Goal: Entertainment & Leisure: Consume media (video, audio)

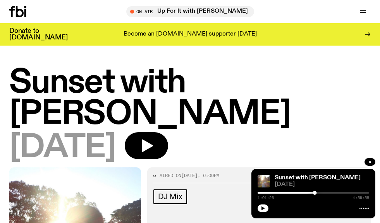
scroll to position [116, 0]
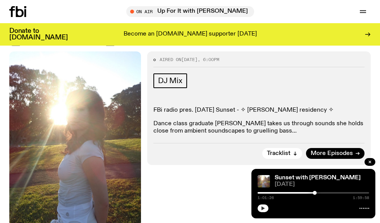
click at [266, 212] on button "button" at bounding box center [263, 209] width 11 height 8
click at [265, 209] on button "button" at bounding box center [263, 209] width 11 height 8
click at [266, 209] on button "button" at bounding box center [263, 209] width 11 height 8
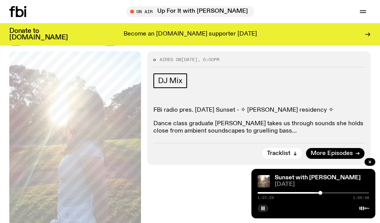
drag, startPoint x: 315, startPoint y: 193, endPoint x: 320, endPoint y: 194, distance: 6.0
click at [320, 194] on div at bounding box center [320, 193] width 4 height 4
click at [321, 191] on div "1:08:00 1:59:58" at bounding box center [314, 195] width 112 height 9
click at [321, 191] on div at bounding box center [321, 193] width 4 height 4
click at [322, 194] on div at bounding box center [322, 193] width 4 height 4
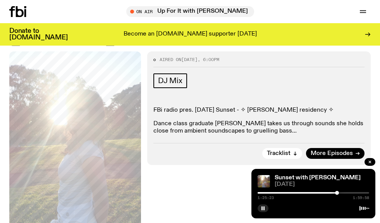
click at [337, 193] on div at bounding box center [337, 193] width 4 height 4
click at [339, 194] on div at bounding box center [339, 193] width 4 height 4
click at [340, 194] on div at bounding box center [340, 193] width 4 height 4
click at [341, 195] on div at bounding box center [341, 193] width 4 height 4
click at [340, 195] on div at bounding box center [341, 193] width 4 height 4
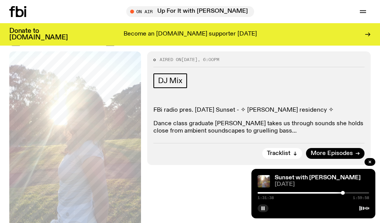
click at [343, 193] on div at bounding box center [343, 193] width 4 height 4
click at [344, 193] on div at bounding box center [344, 193] width 4 height 4
drag, startPoint x: 261, startPoint y: 206, endPoint x: 263, endPoint y: 194, distance: 12.1
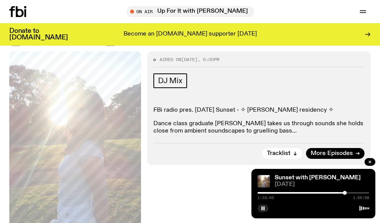
click at [261, 206] on button "button" at bounding box center [263, 209] width 11 height 8
